Goal: Task Accomplishment & Management: Use online tool/utility

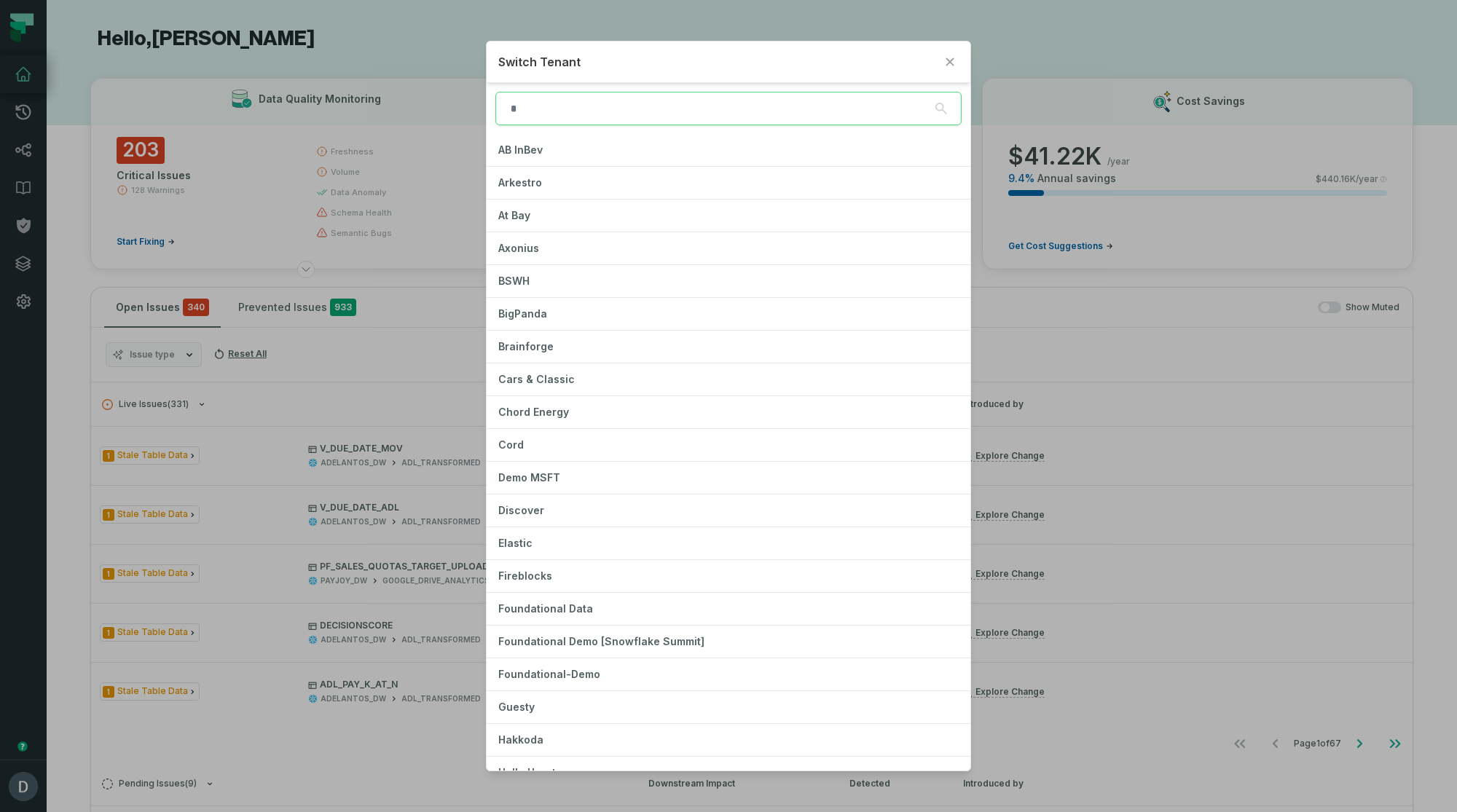
click at [1146, 13] on div "Switch Tenant AB InBev Arkestro At Bay Axonius BSWH BigPanda Brainforge Cars & …" at bounding box center [728, 406] width 1457 height 812
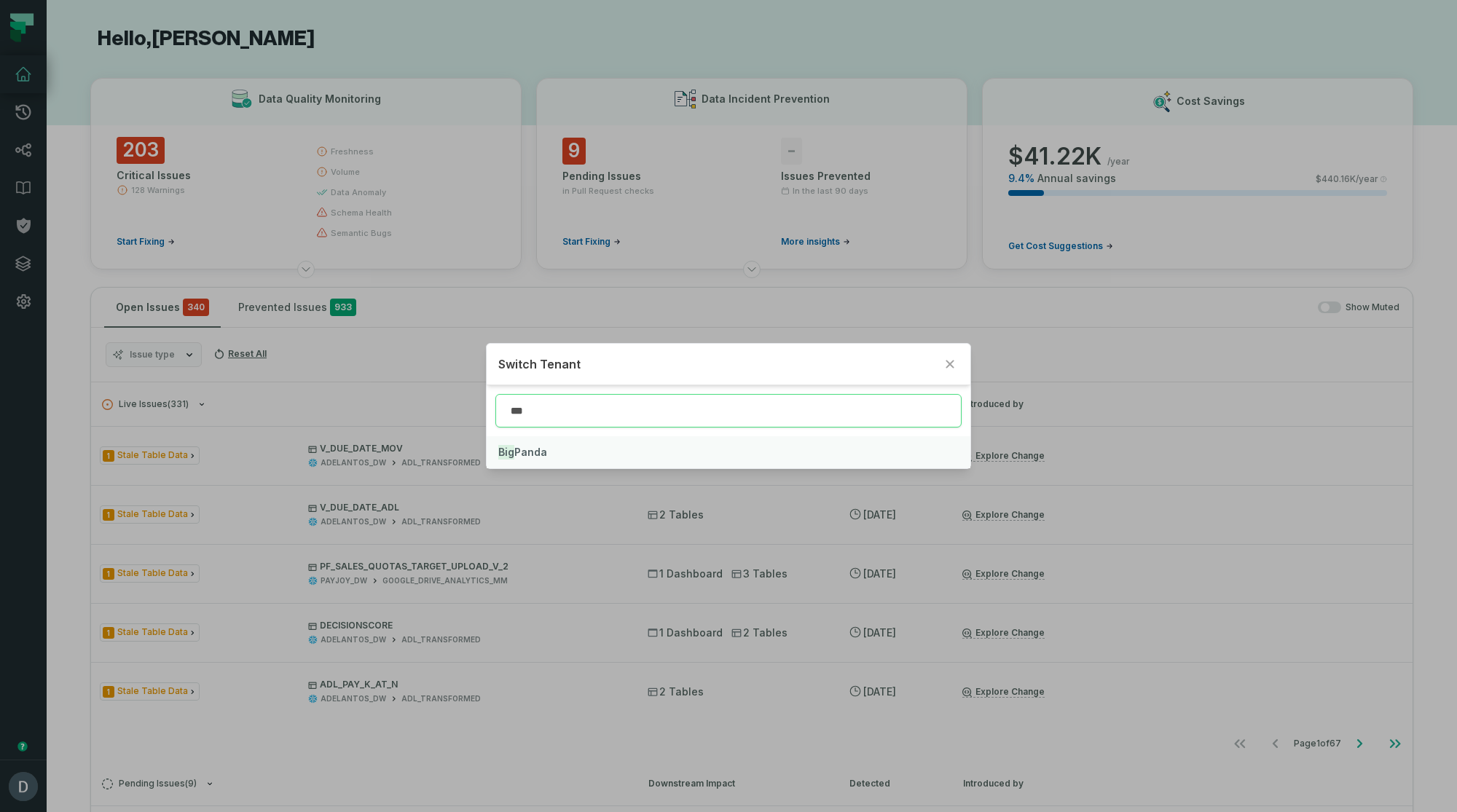
type input "***"
click at [541, 447] on span "Big Panda" at bounding box center [522, 452] width 49 height 12
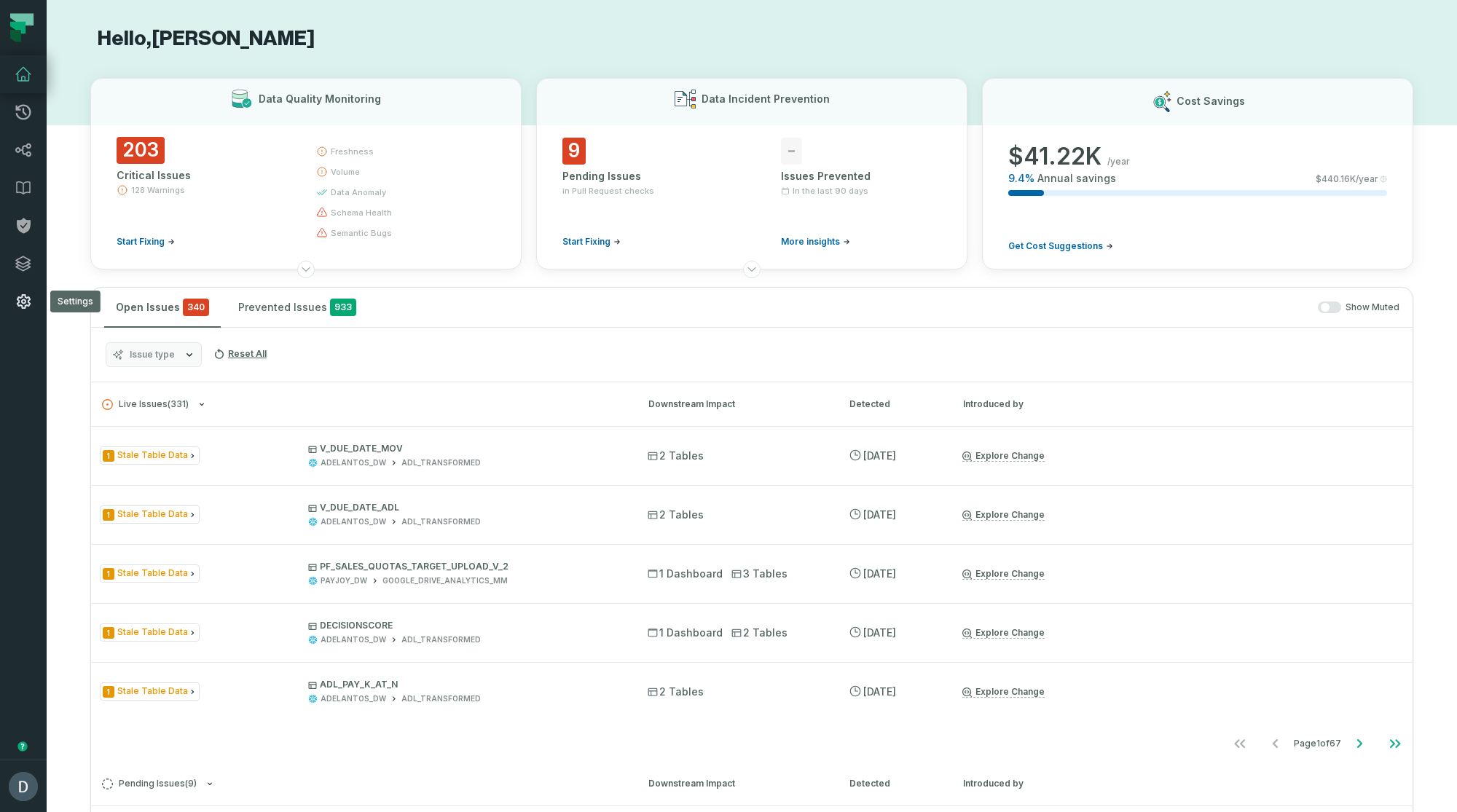
click at [31, 305] on icon at bounding box center [23, 301] width 17 height 17
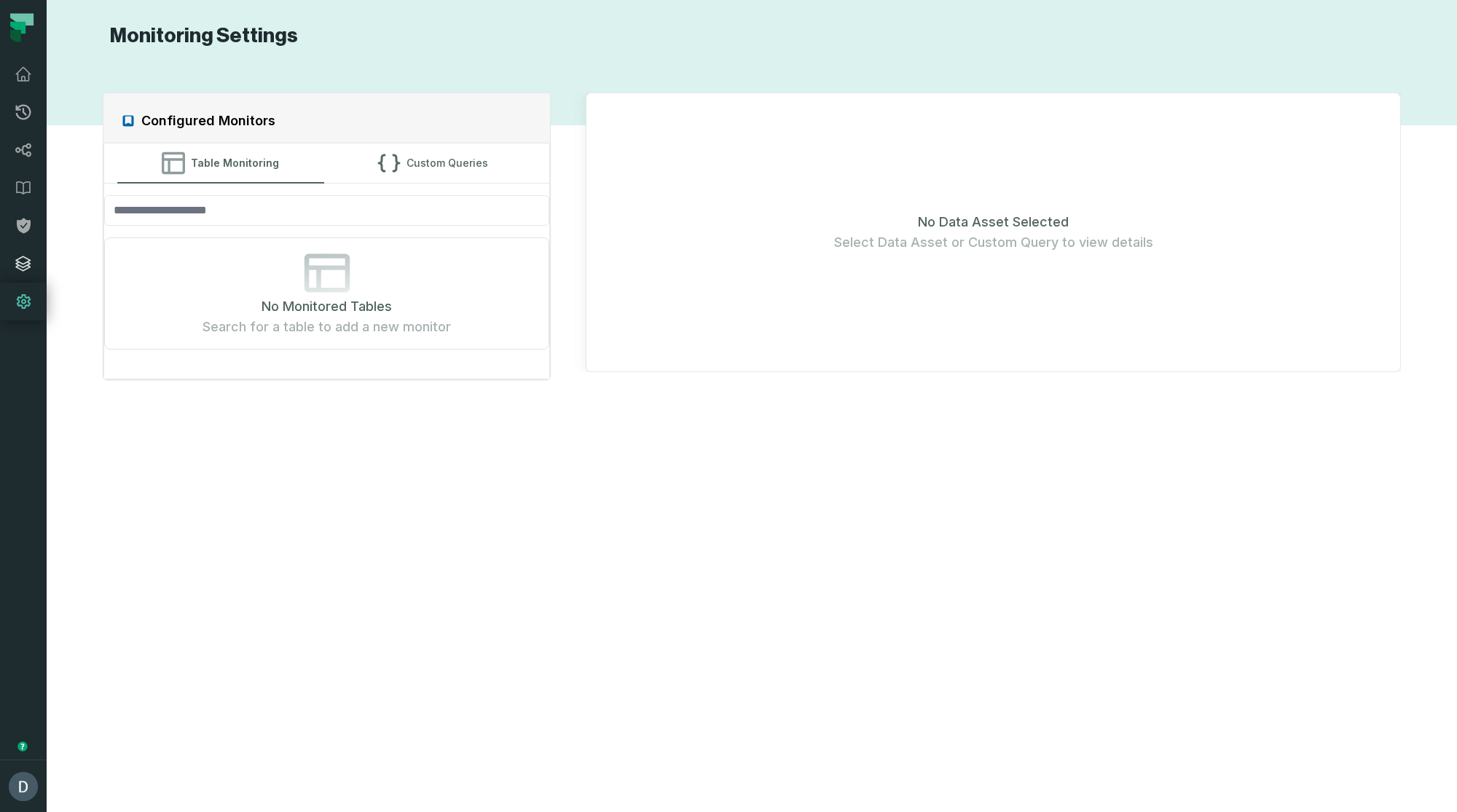
click at [29, 269] on icon at bounding box center [23, 263] width 17 height 17
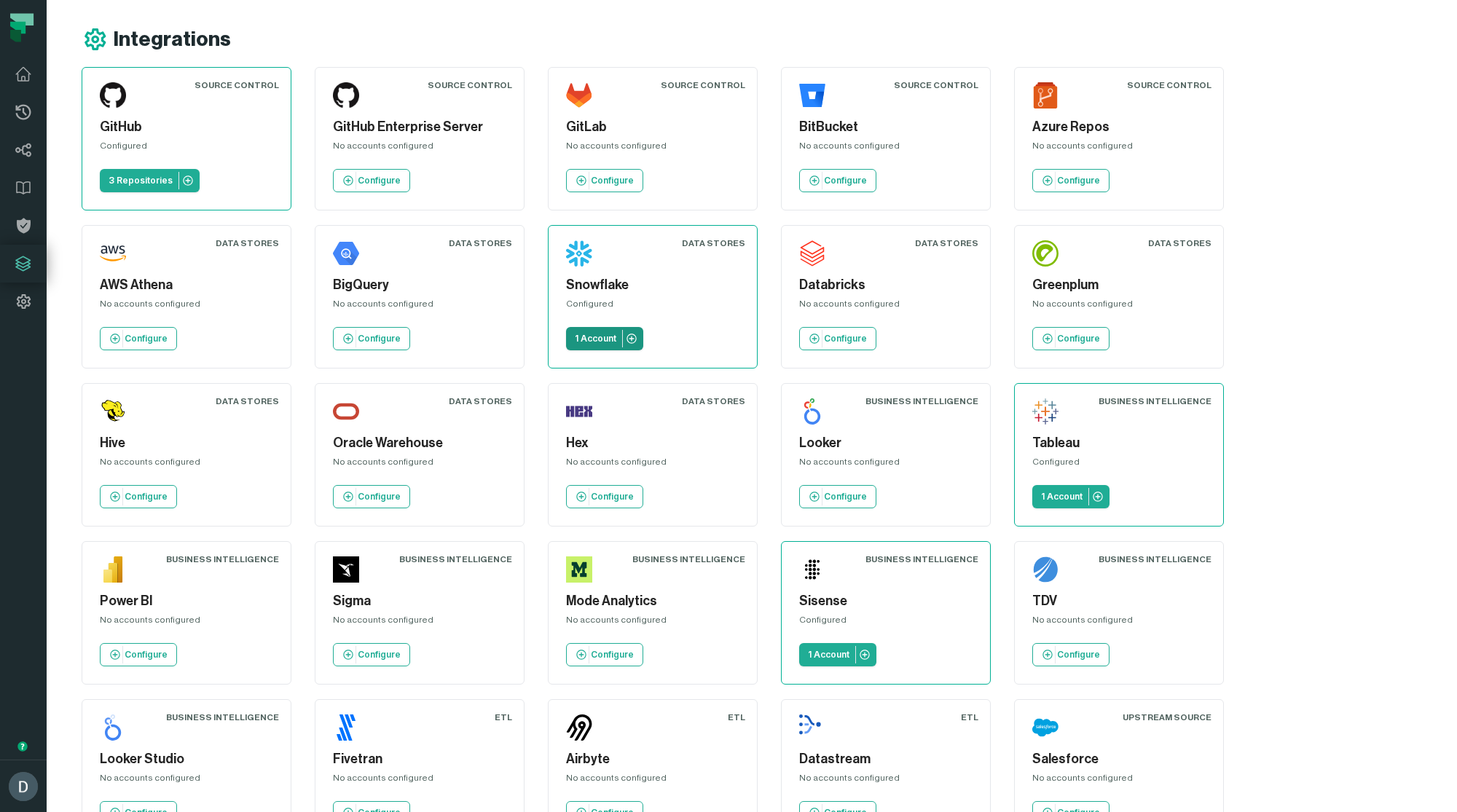
click at [597, 335] on p "1 Account" at bounding box center [596, 339] width 42 height 12
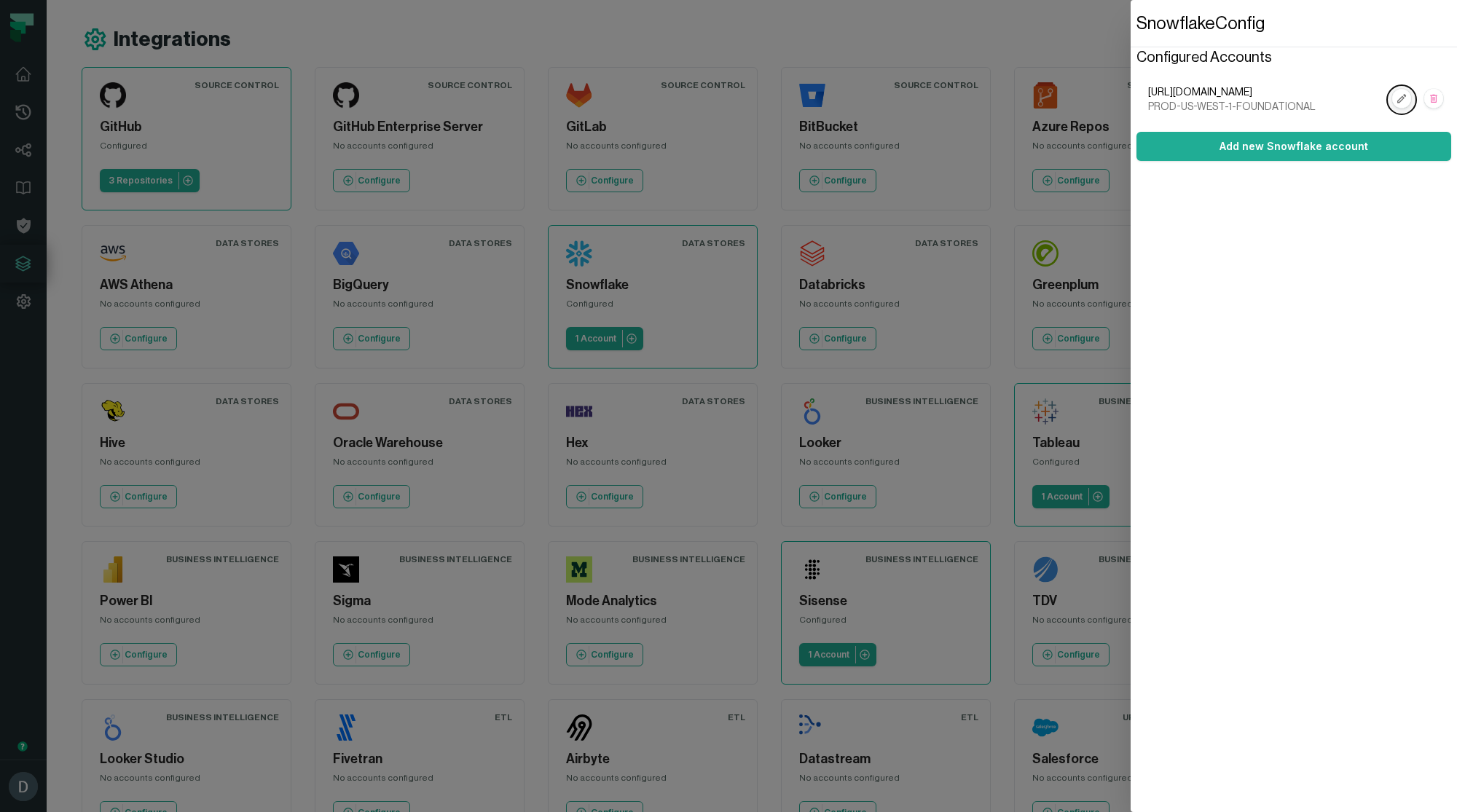
click at [1394, 102] on rect "button" at bounding box center [1401, 99] width 19 height 19
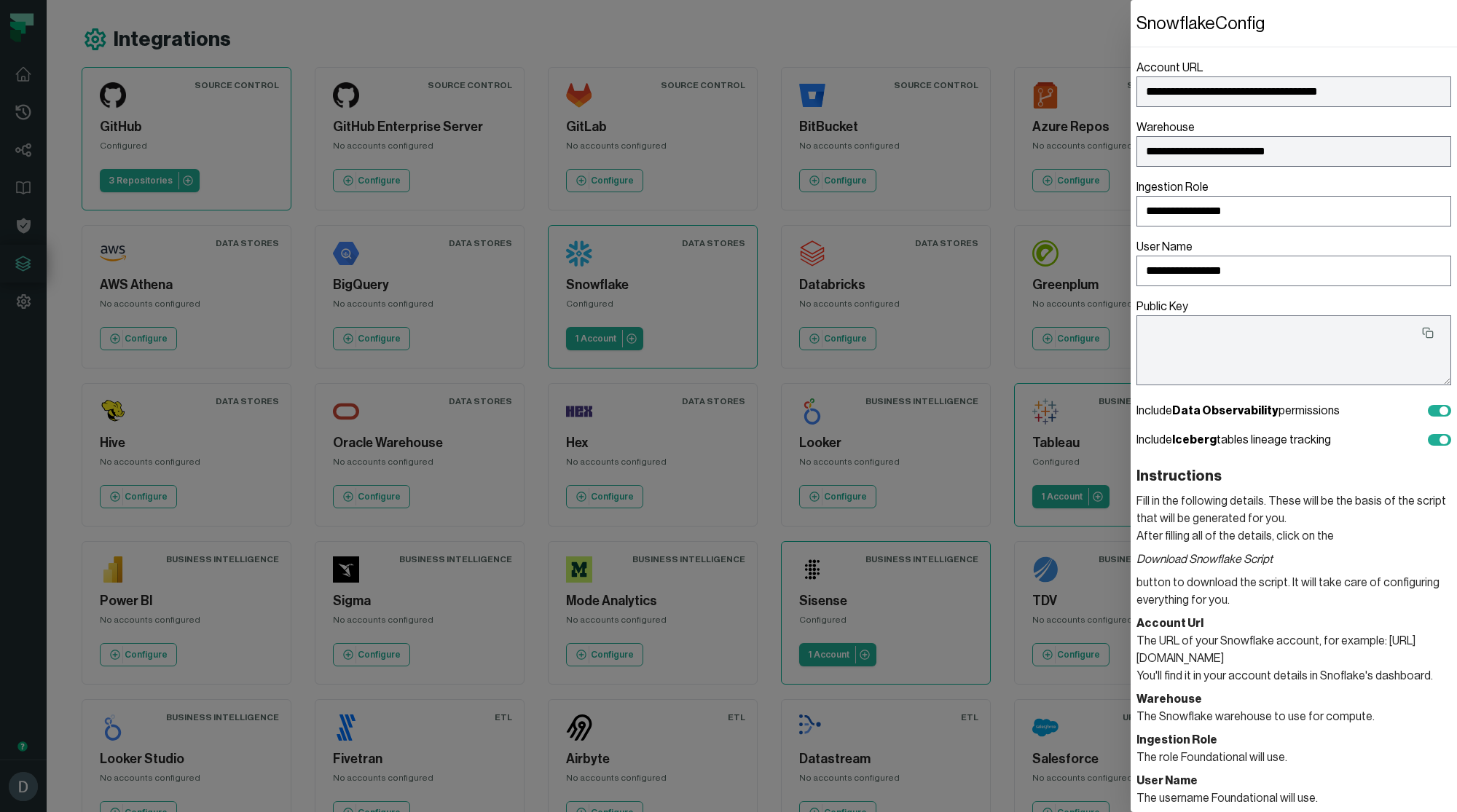
type textarea "**********"
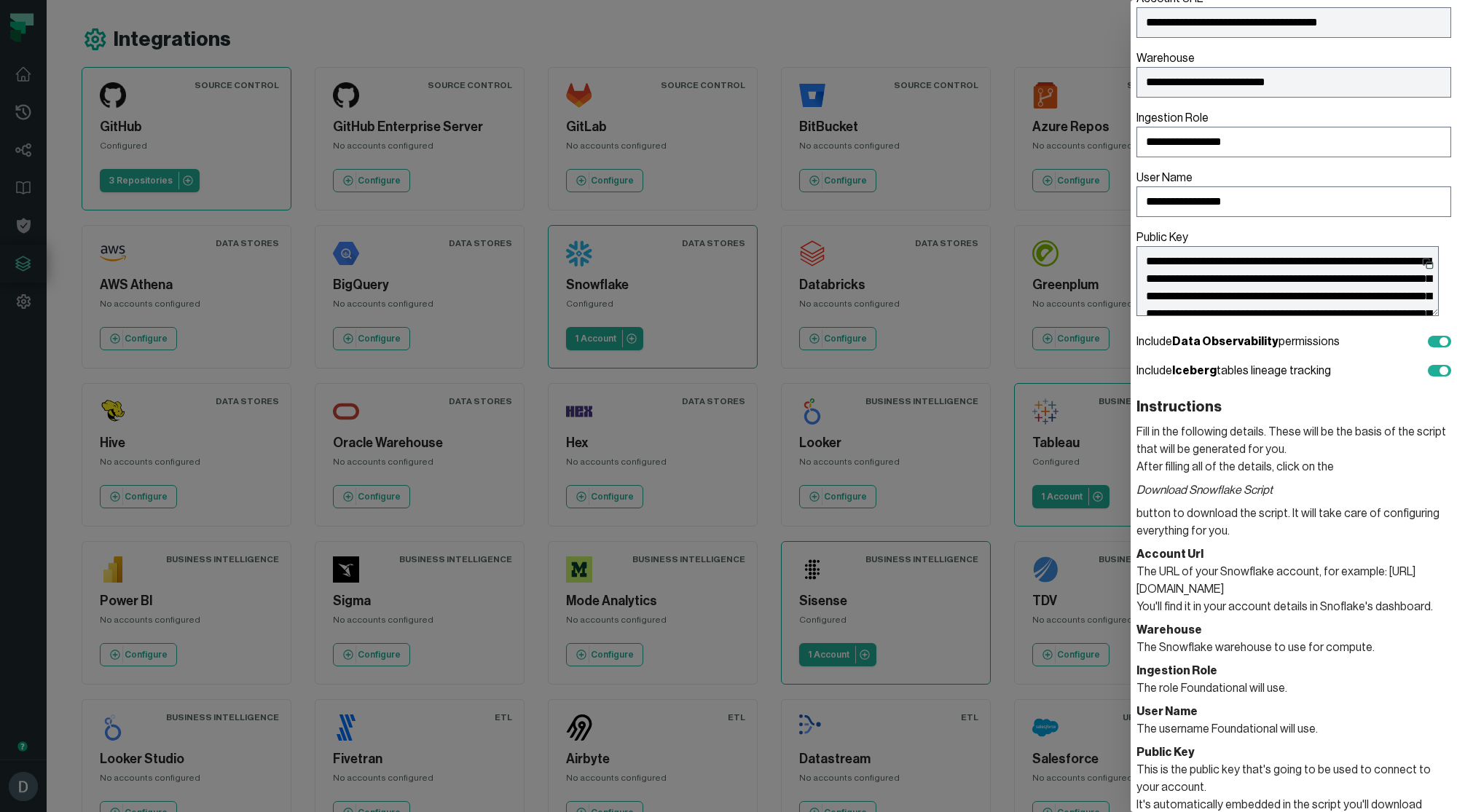
scroll to position [74, 0]
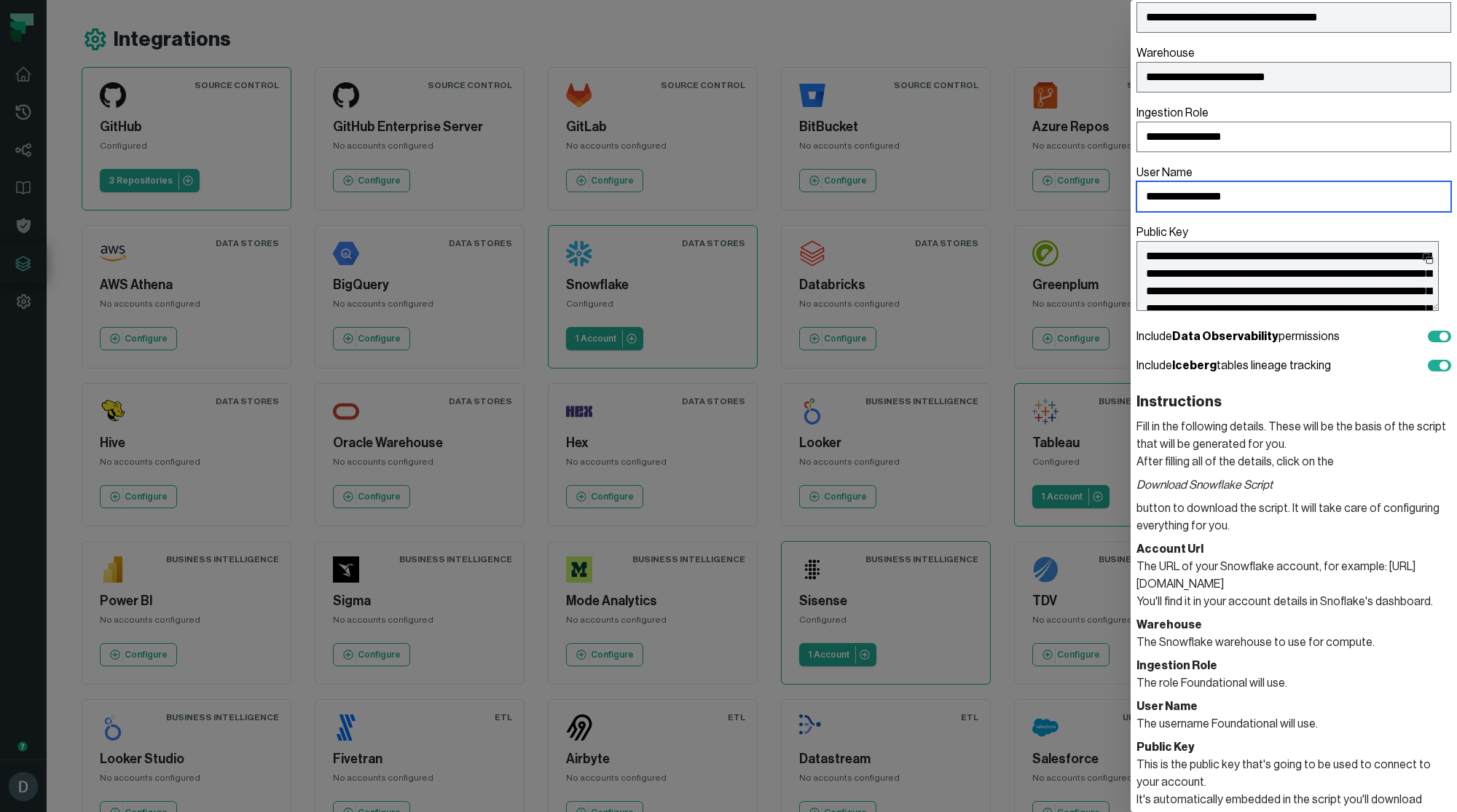
drag, startPoint x: 1249, startPoint y: 202, endPoint x: 1133, endPoint y: 187, distance: 116.8
click at [1133, 187] on div "**********" at bounding box center [1294, 332] width 326 height 812
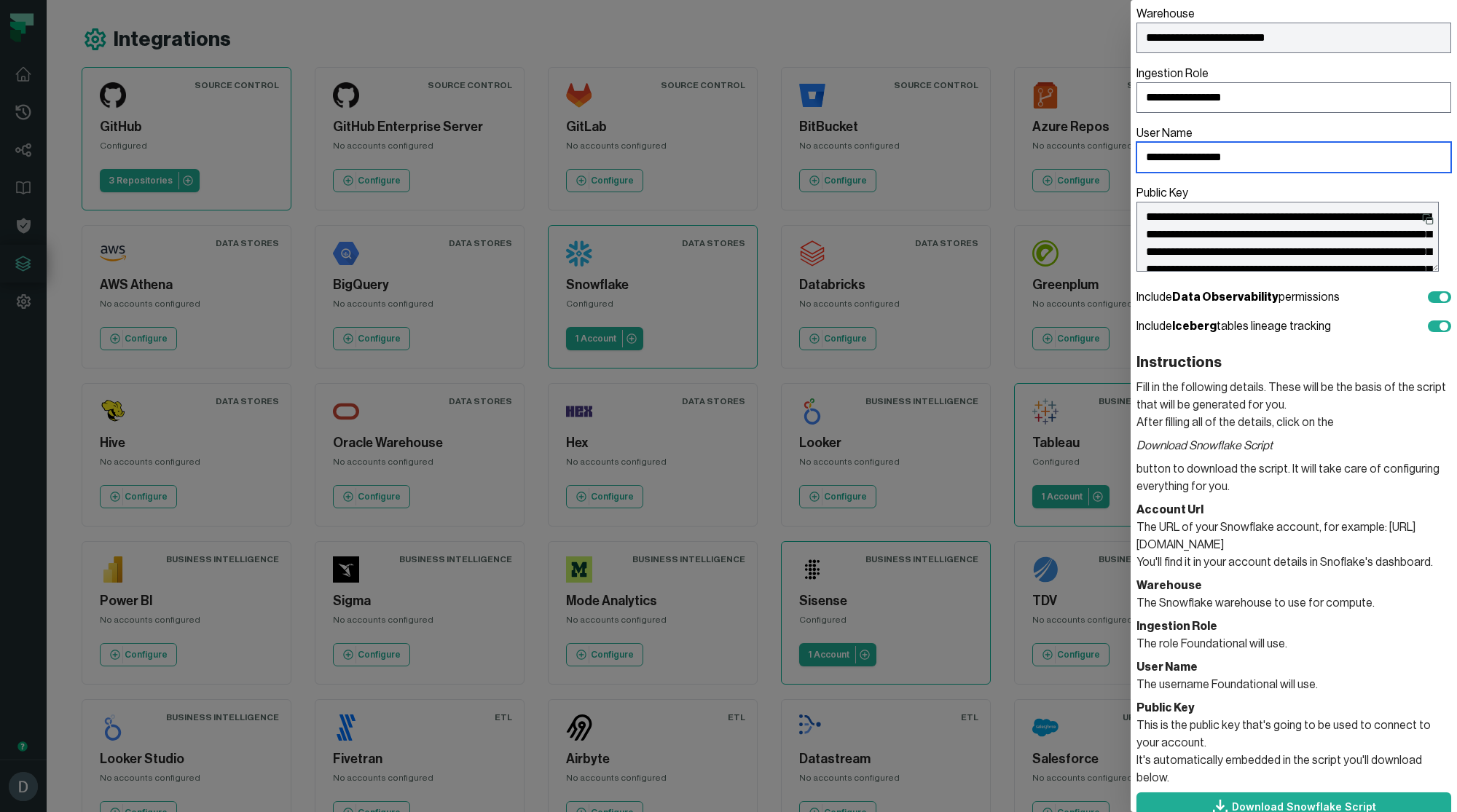
scroll to position [172, 0]
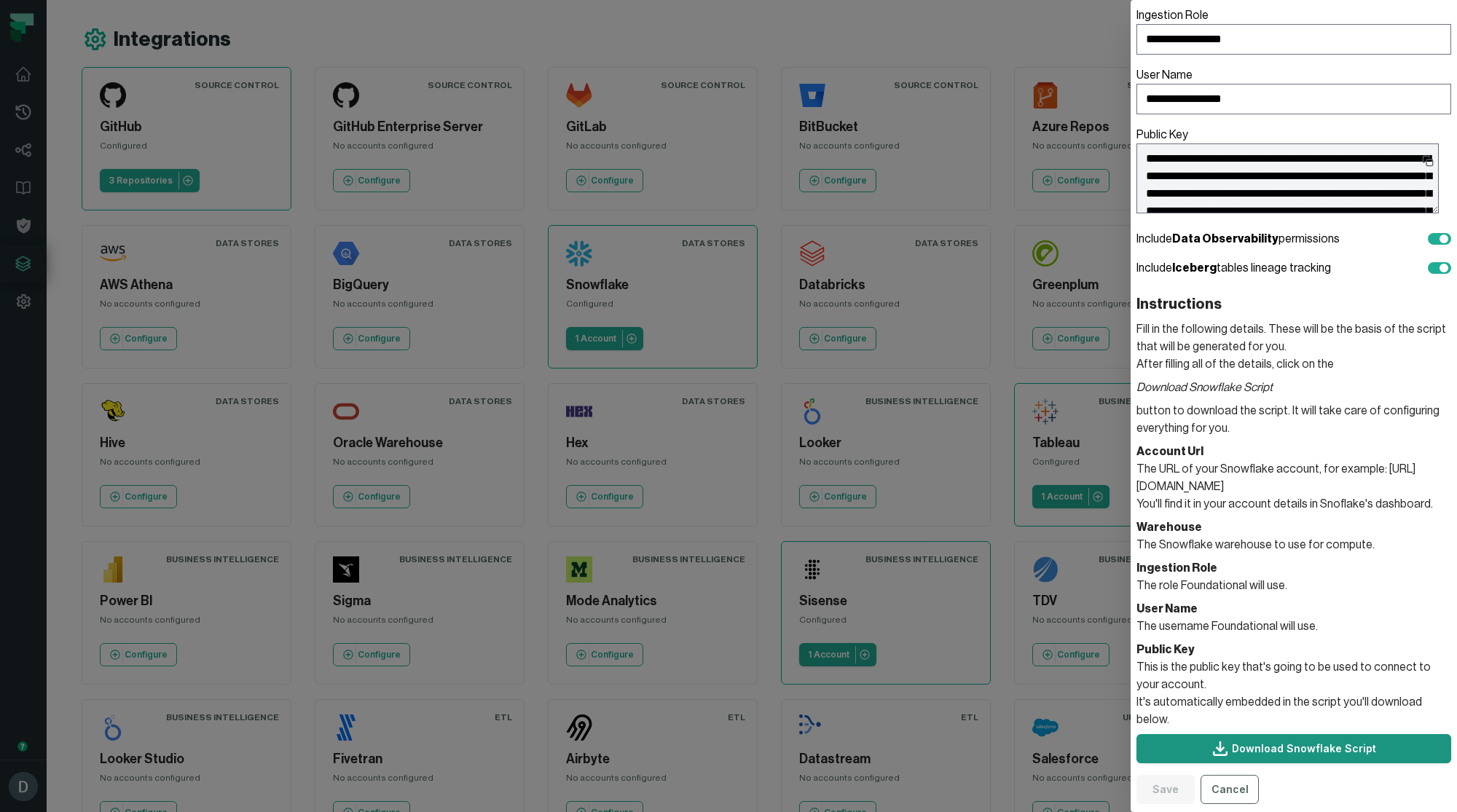
click at [1244, 745] on link "Download Snowflake Script" at bounding box center [1294, 748] width 315 height 29
click at [1131, 215] on dialog "**********" at bounding box center [1294, 406] width 326 height 812
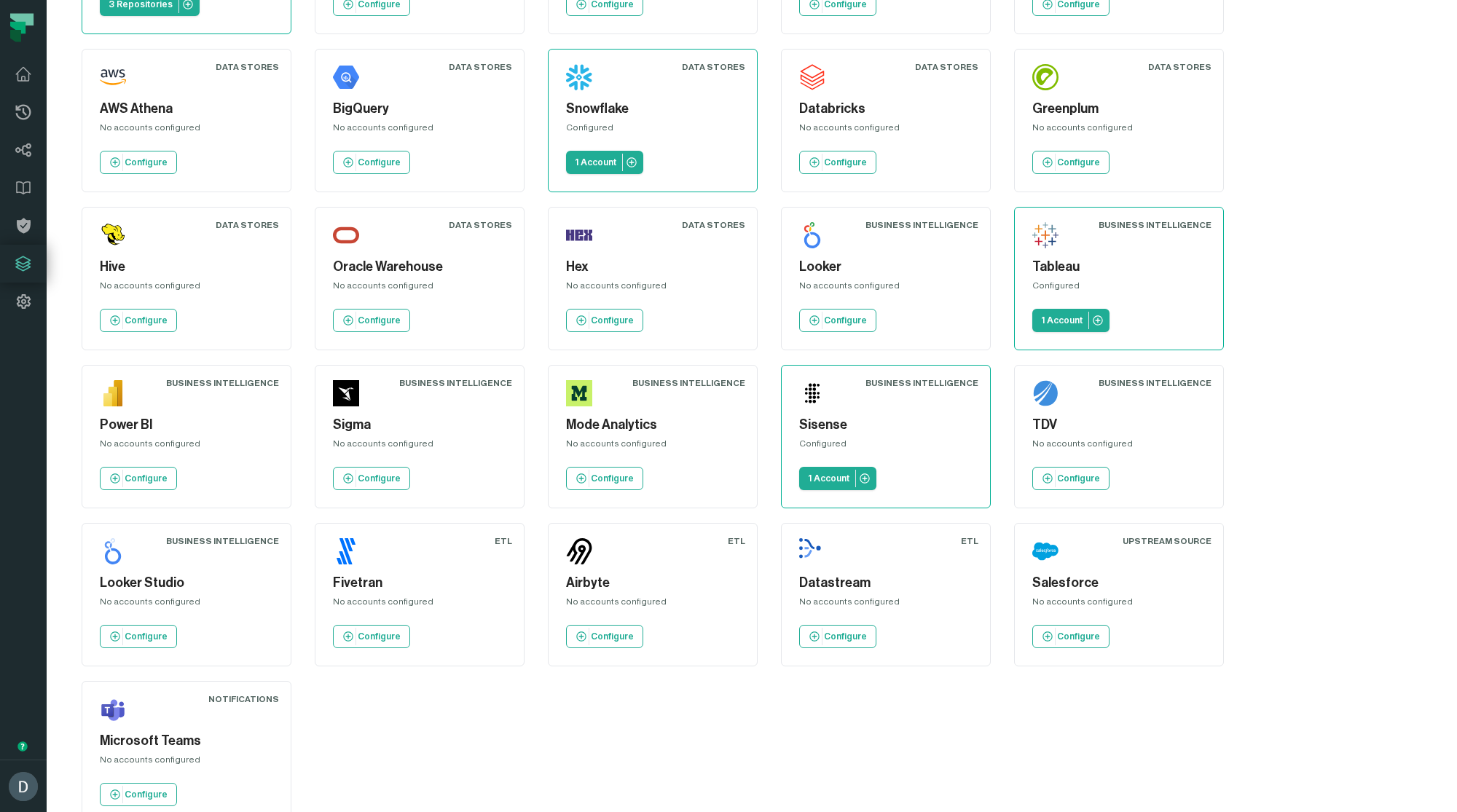
scroll to position [210, 0]
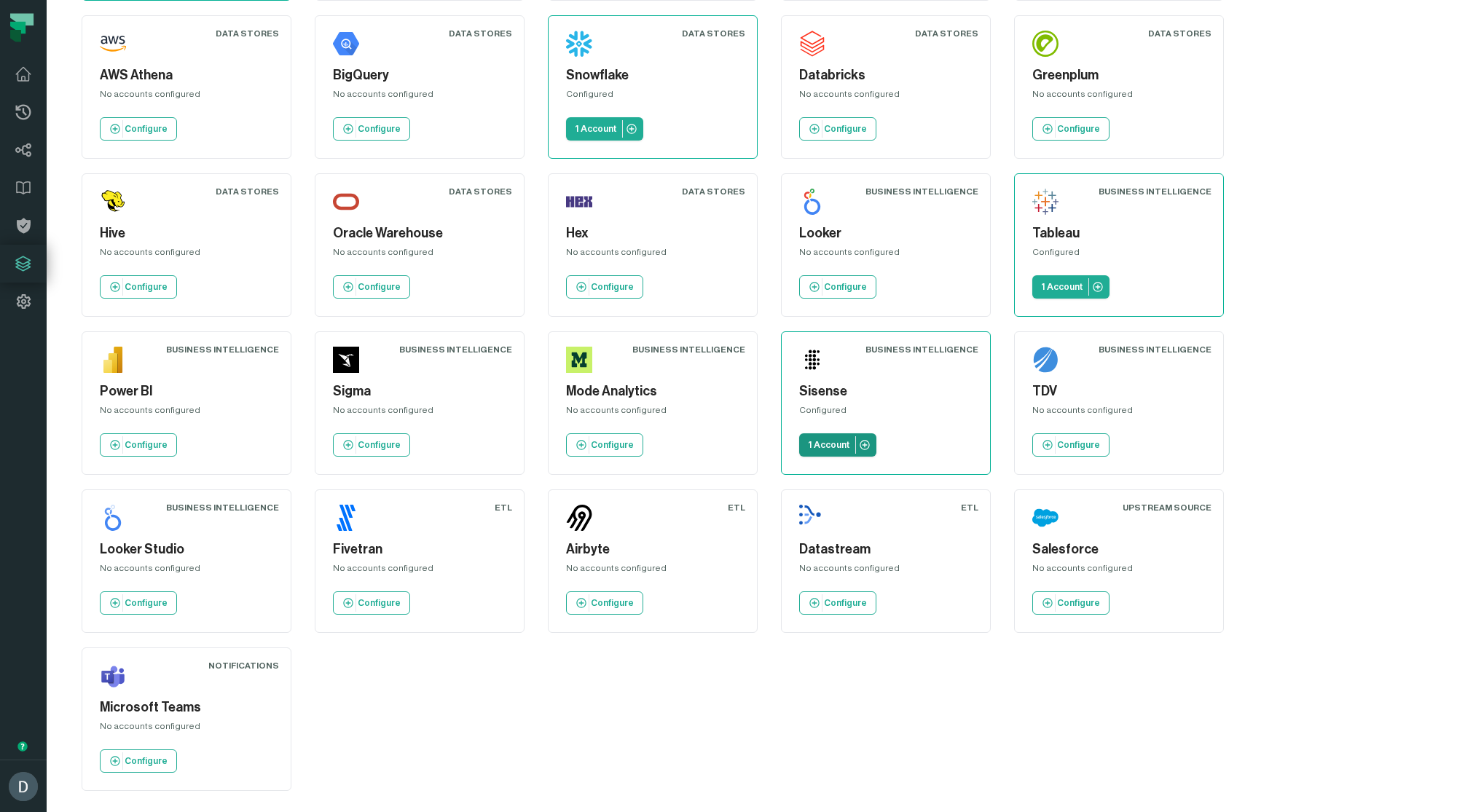
click at [835, 440] on p "1 Account" at bounding box center [829, 445] width 42 height 12
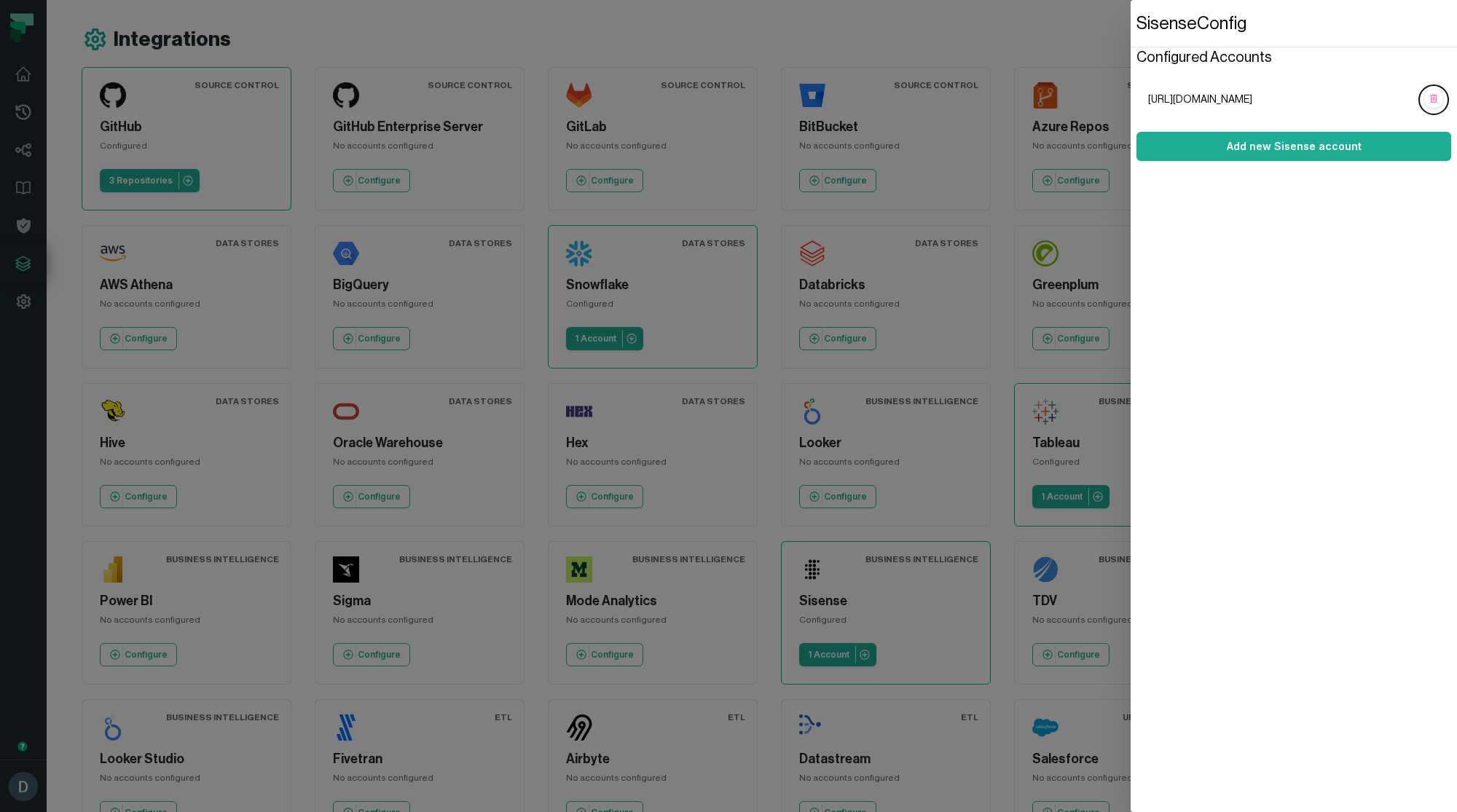
click at [1131, 490] on dialog "Sisense Config Configured Accounts [URL][DOMAIN_NAME] Add new Sisense account" at bounding box center [1294, 406] width 326 height 812
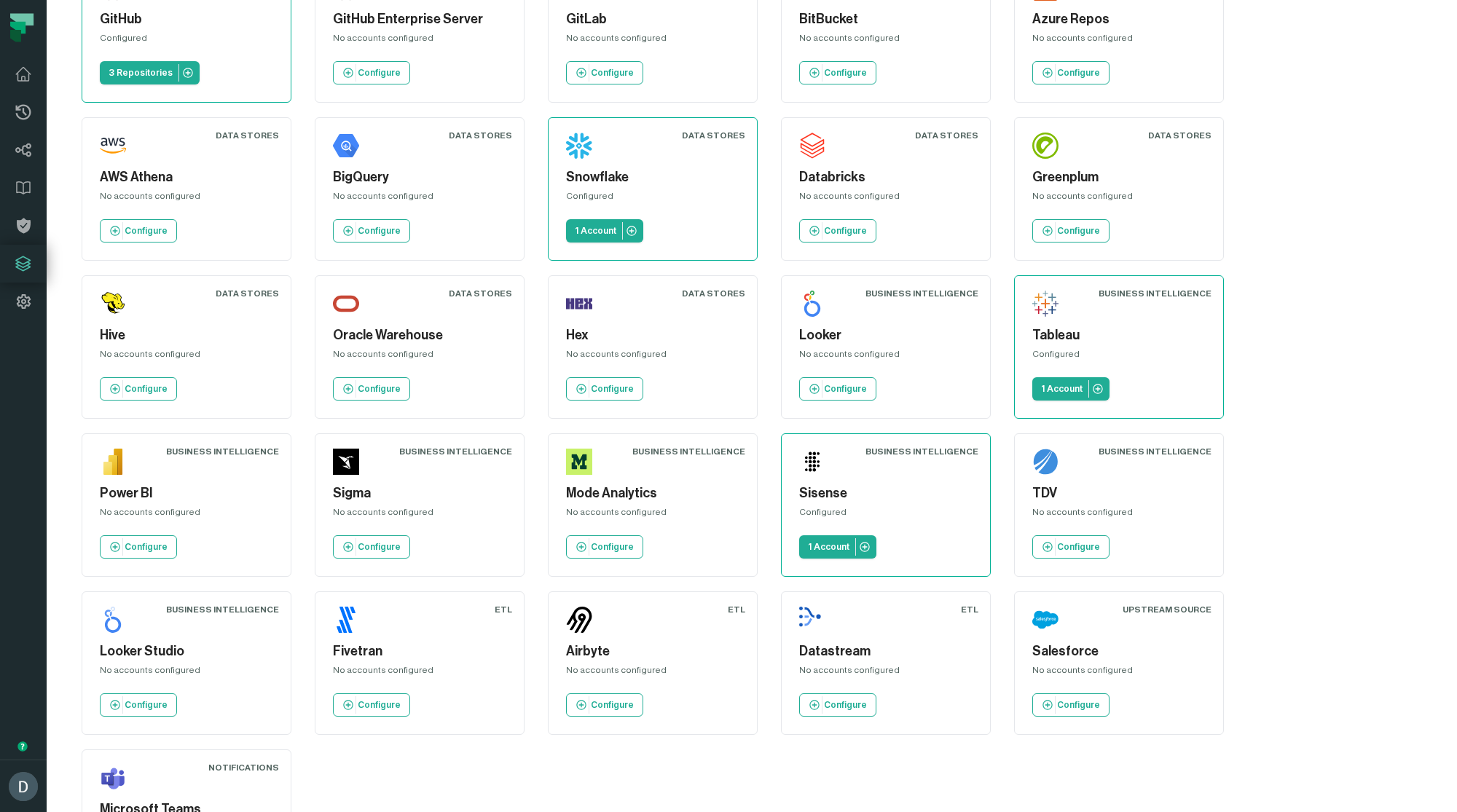
scroll to position [106, 0]
click at [849, 544] on link "1 Account" at bounding box center [837, 548] width 77 height 23
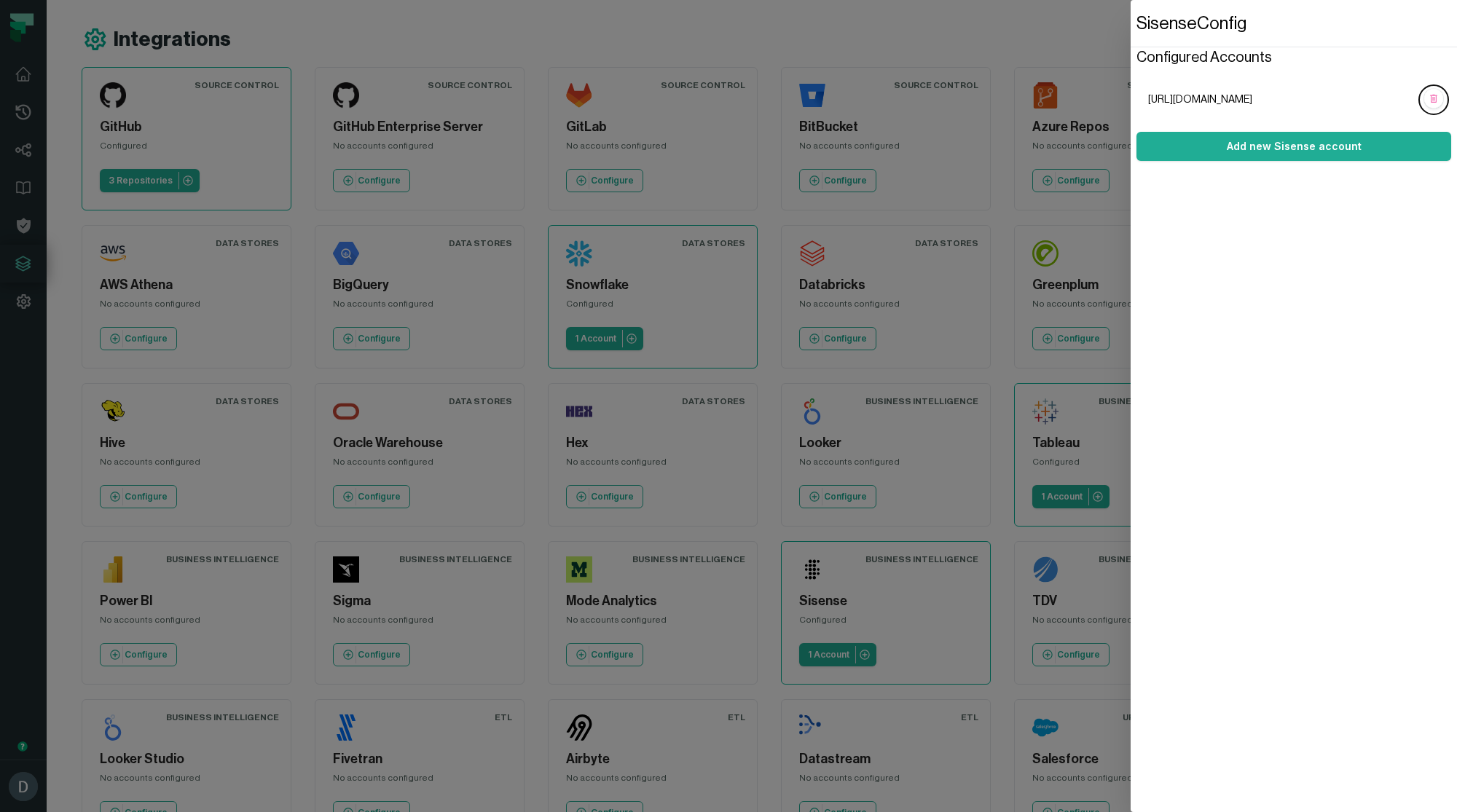
click at [1190, 101] on span "[URL][DOMAIN_NAME]" at bounding box center [1282, 100] width 268 height 15
click at [1243, 93] on span "[URL][DOMAIN_NAME]" at bounding box center [1282, 100] width 268 height 15
click at [1268, 93] on span "[URL][DOMAIN_NAME]" at bounding box center [1282, 100] width 268 height 15
click at [1260, 144] on button "Add new Sisense account" at bounding box center [1294, 146] width 315 height 29
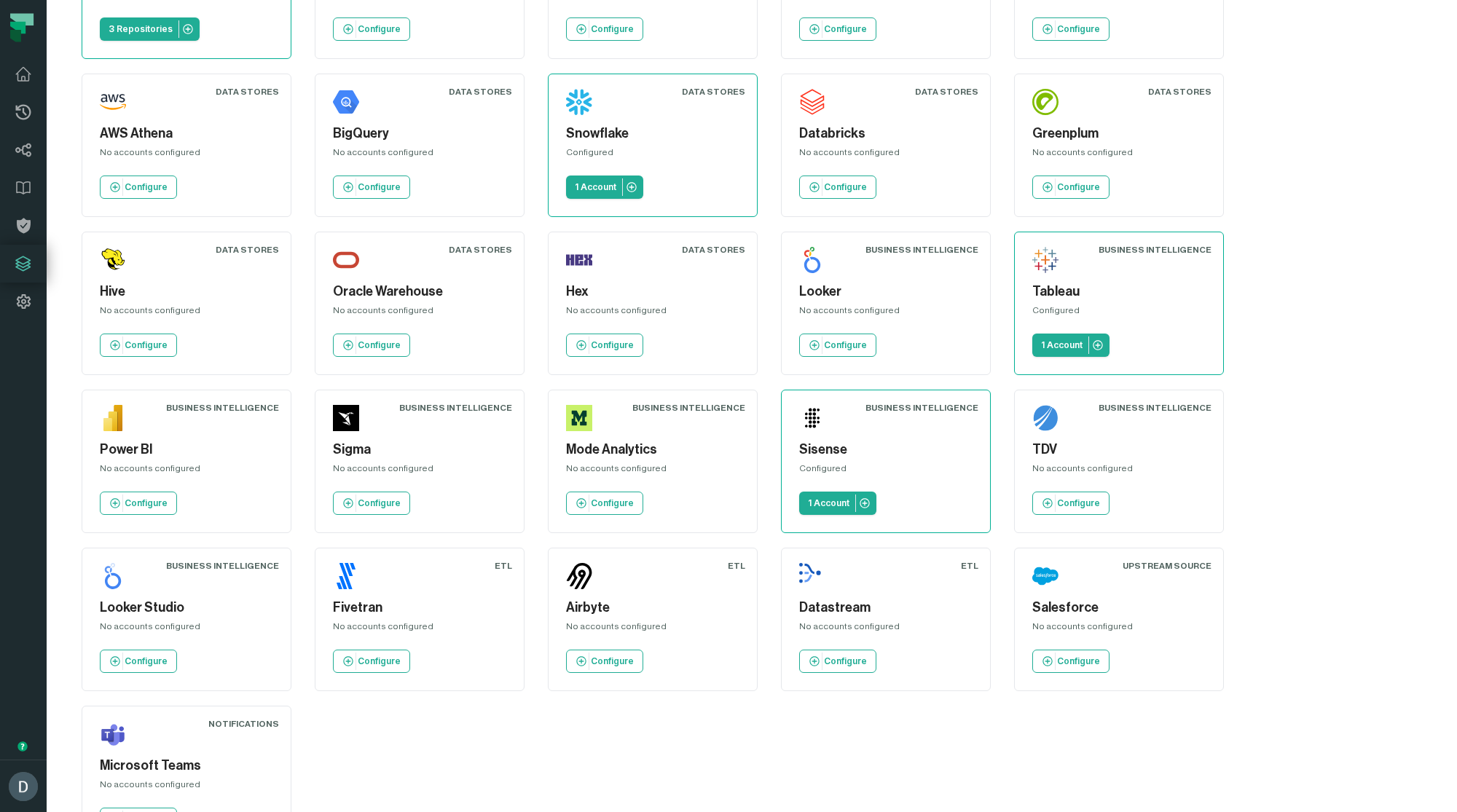
scroll to position [210, 0]
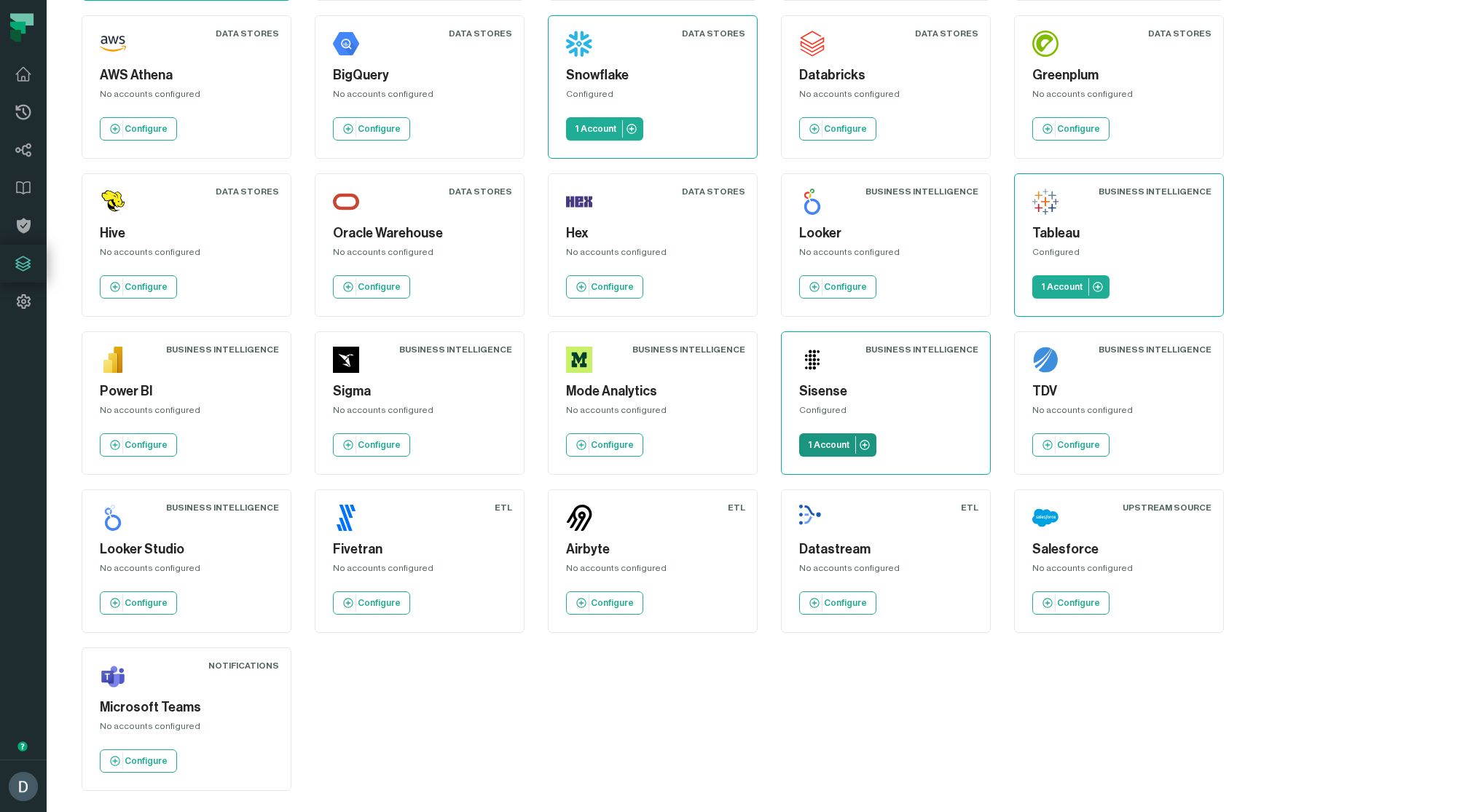
click at [849, 441] on link "1 Account" at bounding box center [837, 444] width 77 height 23
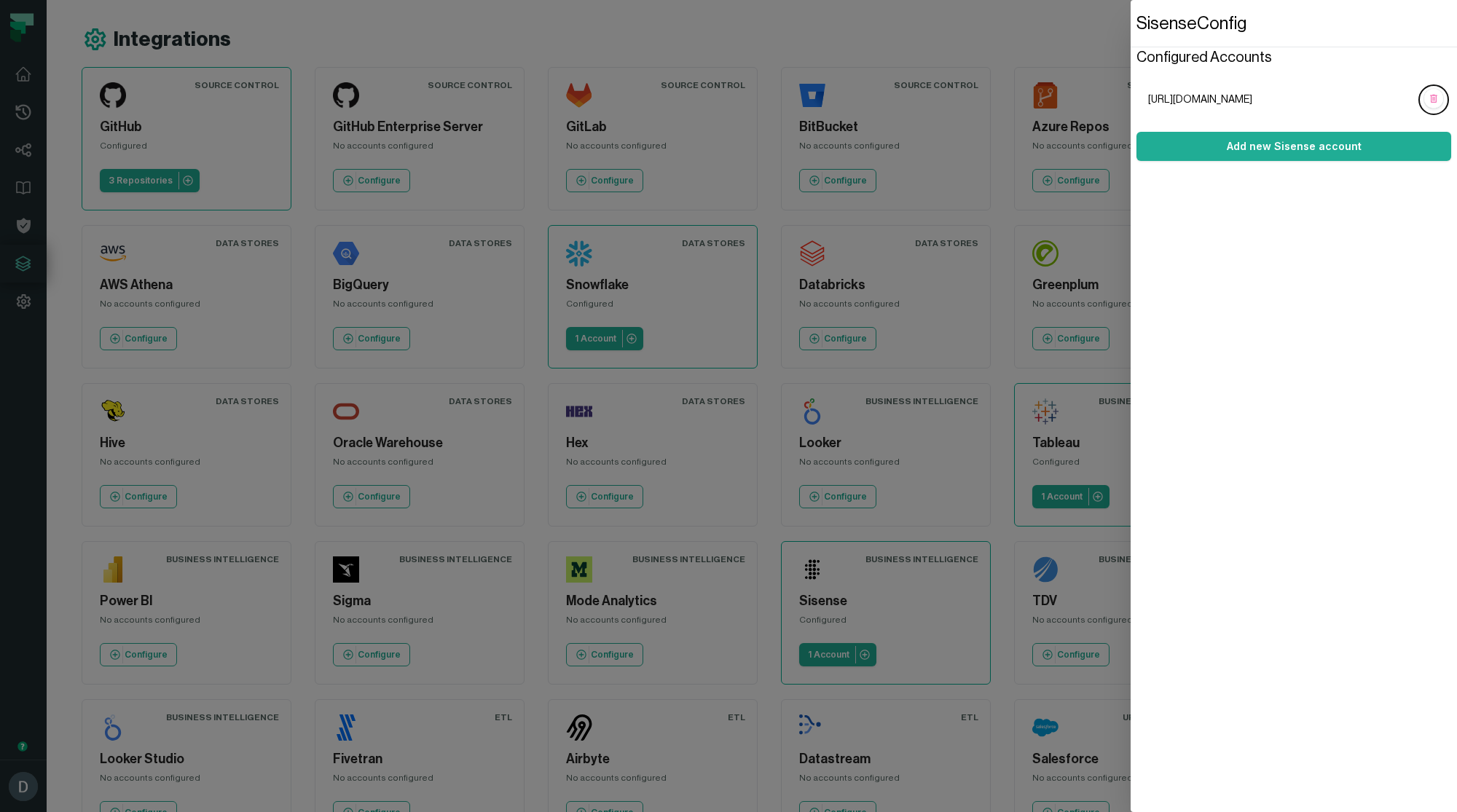
click at [1223, 93] on span "[URL][DOMAIN_NAME]" at bounding box center [1282, 100] width 268 height 15
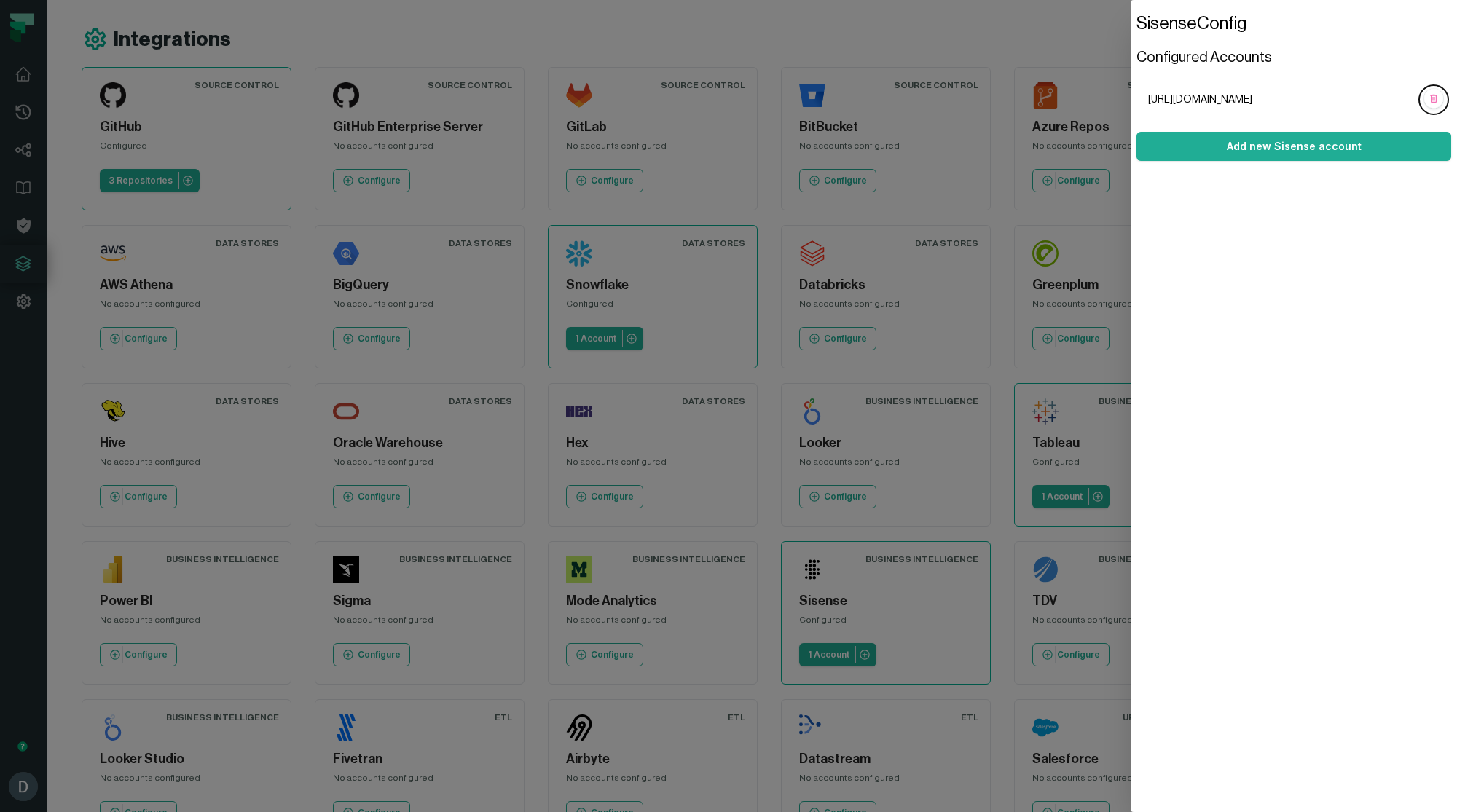
click at [1239, 96] on span "[URL][DOMAIN_NAME]" at bounding box center [1282, 100] width 268 height 15
click at [1273, 95] on span "[URL][DOMAIN_NAME]" at bounding box center [1282, 100] width 268 height 15
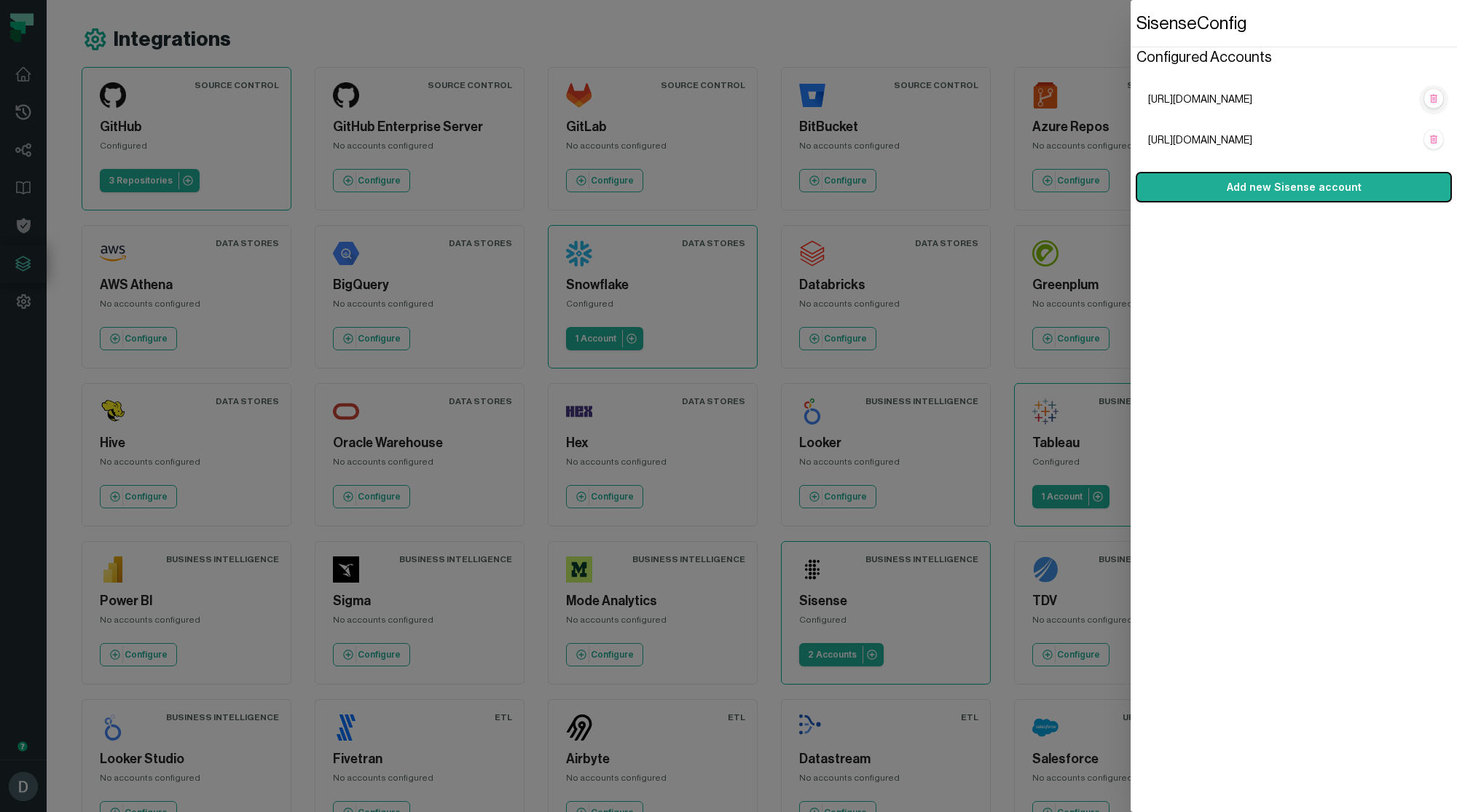
click at [1431, 98] on icon "button" at bounding box center [1433, 99] width 7 height 8
